Goal: Contribute content

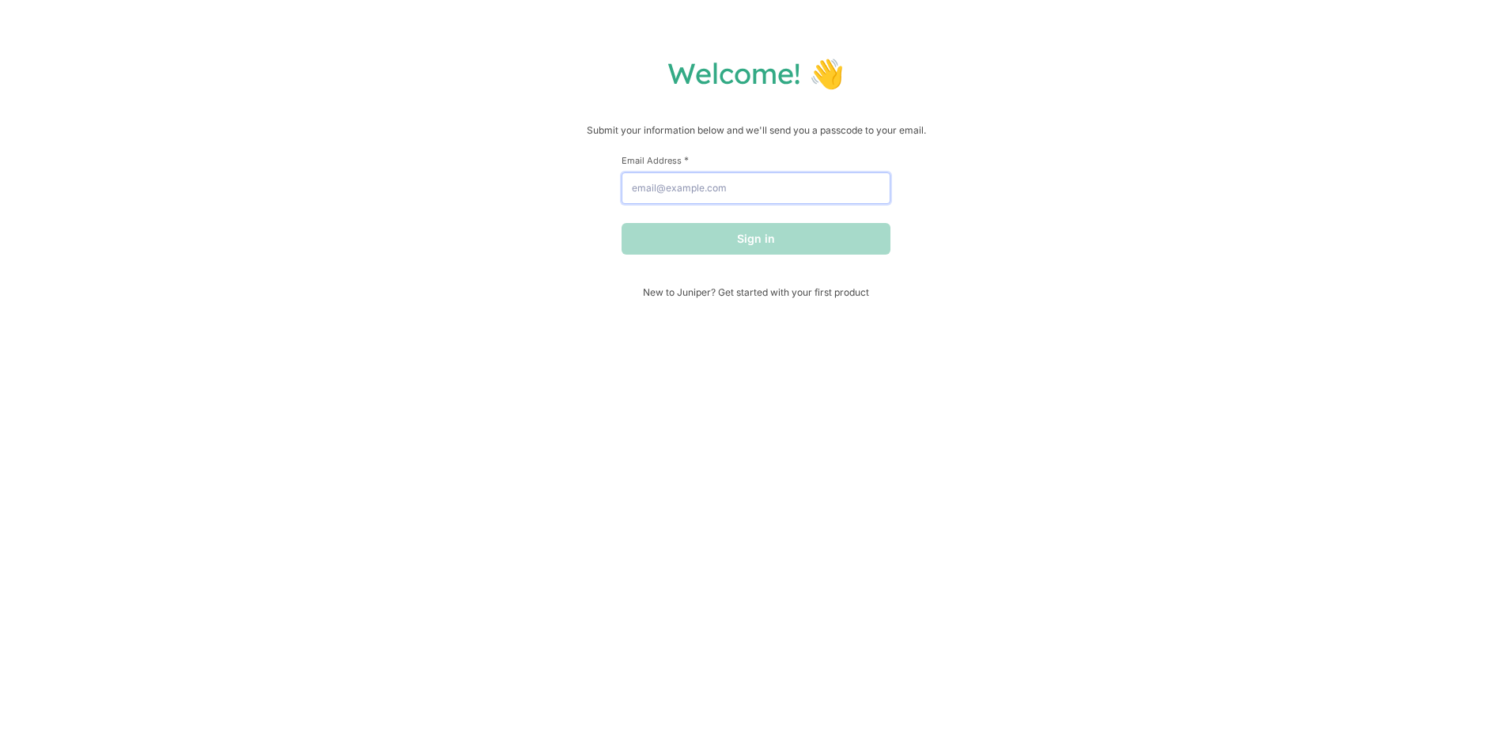
click at [696, 192] on input "Email Address *" at bounding box center [756, 188] width 269 height 32
type input "[EMAIL_ADDRESS][DOMAIN_NAME]"
click at [622, 223] on button "Sign in" at bounding box center [756, 239] width 269 height 32
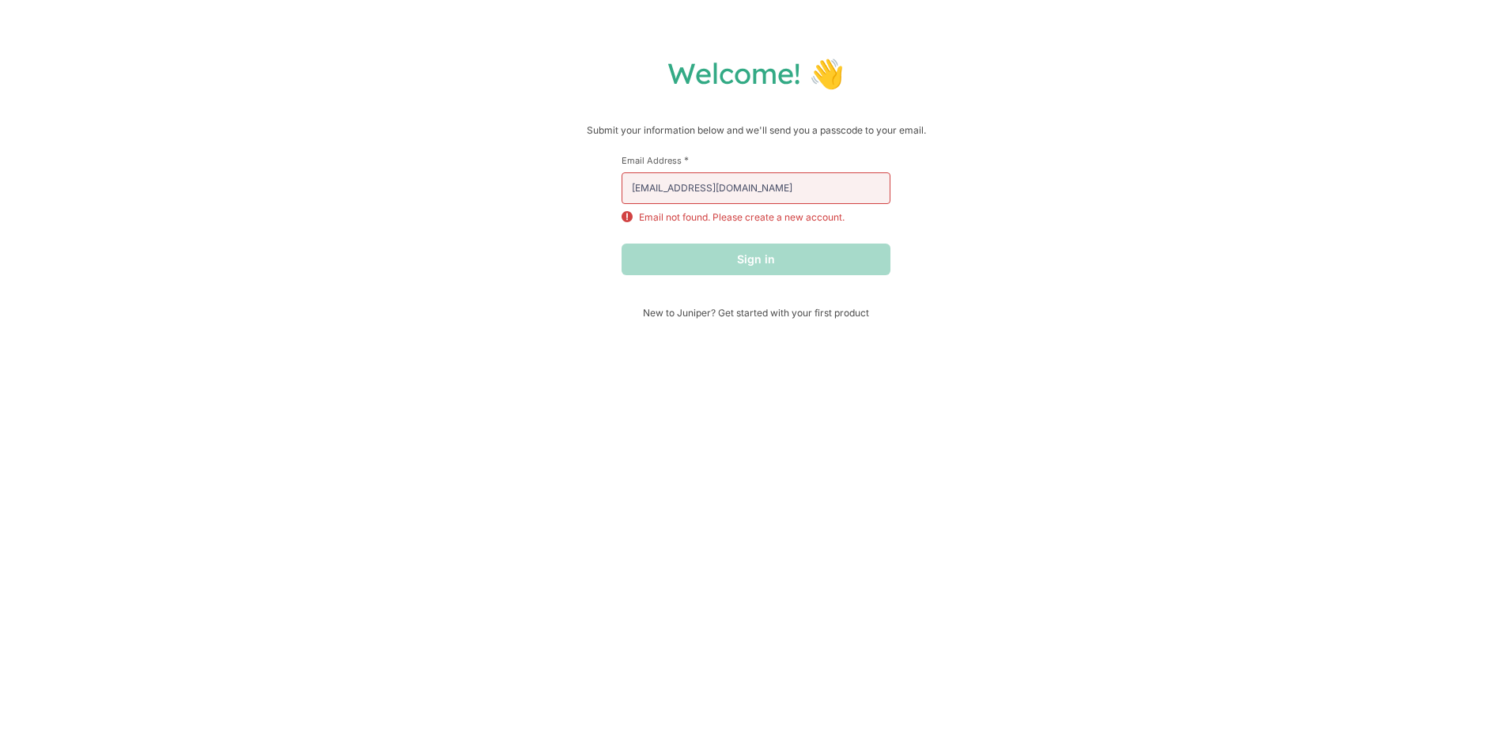
click at [598, 155] on div "Welcome! 👋 Submit your information below and we'll send you a passcode to your …" at bounding box center [756, 186] width 1481 height 263
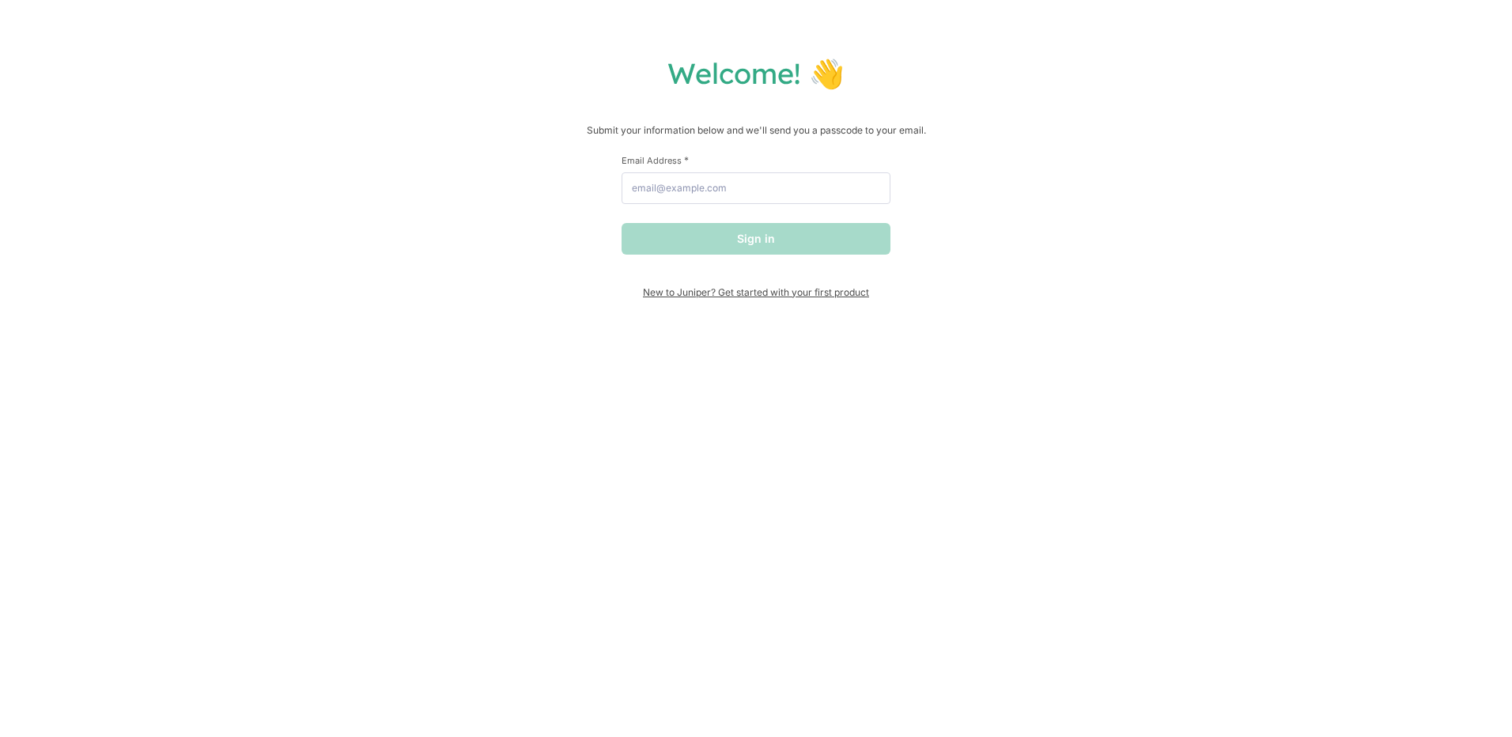
click at [776, 296] on span "New to Juniper? Get started with your first product" at bounding box center [756, 292] width 269 height 12
